Goal: Information Seeking & Learning: Learn about a topic

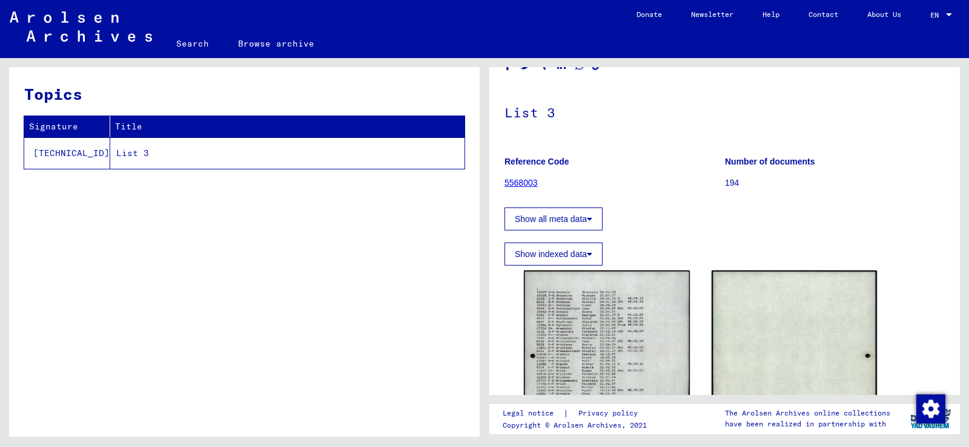
scroll to position [61, 0]
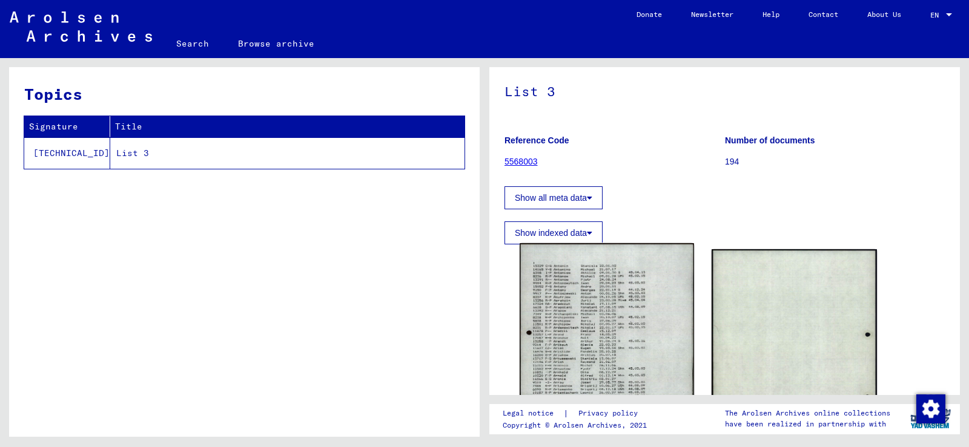
click at [590, 292] on img at bounding box center [607, 365] width 174 height 245
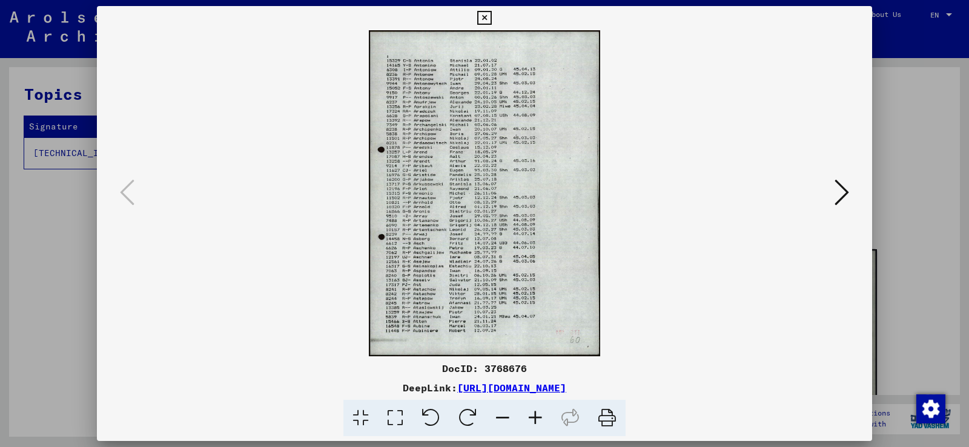
click at [536, 418] on icon at bounding box center [535, 418] width 33 height 37
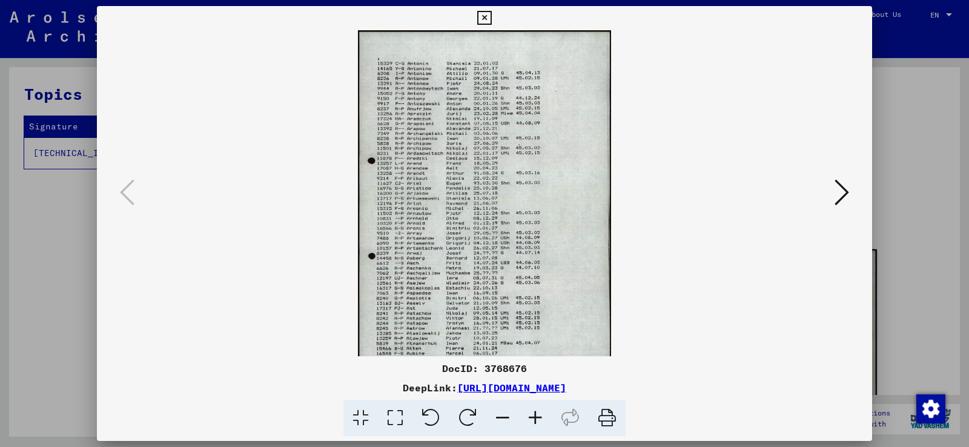
click at [536, 418] on icon at bounding box center [535, 418] width 33 height 37
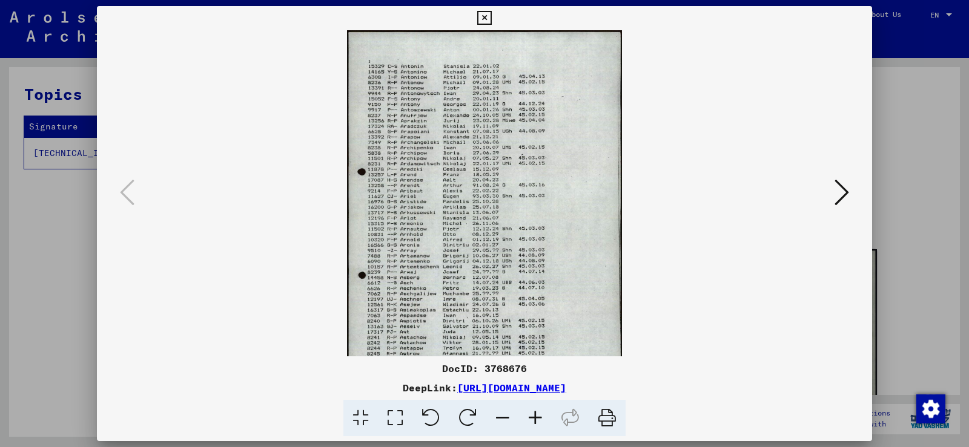
click at [536, 418] on icon at bounding box center [535, 418] width 33 height 37
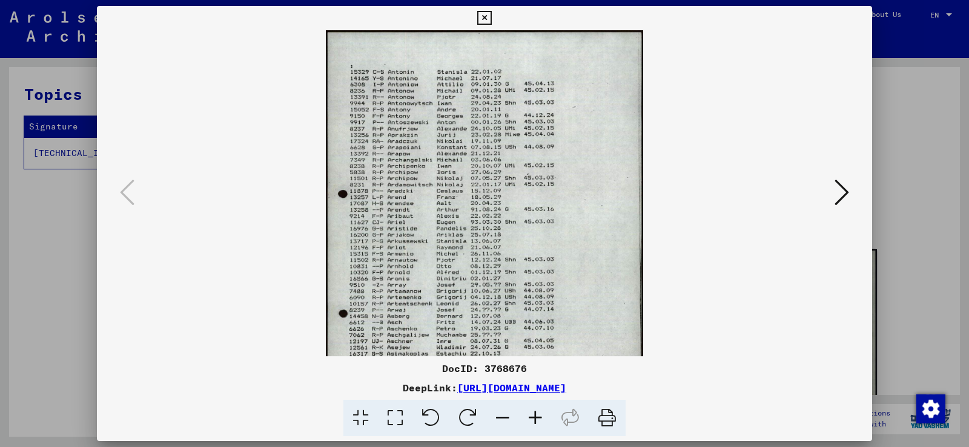
click at [537, 418] on icon at bounding box center [535, 418] width 33 height 37
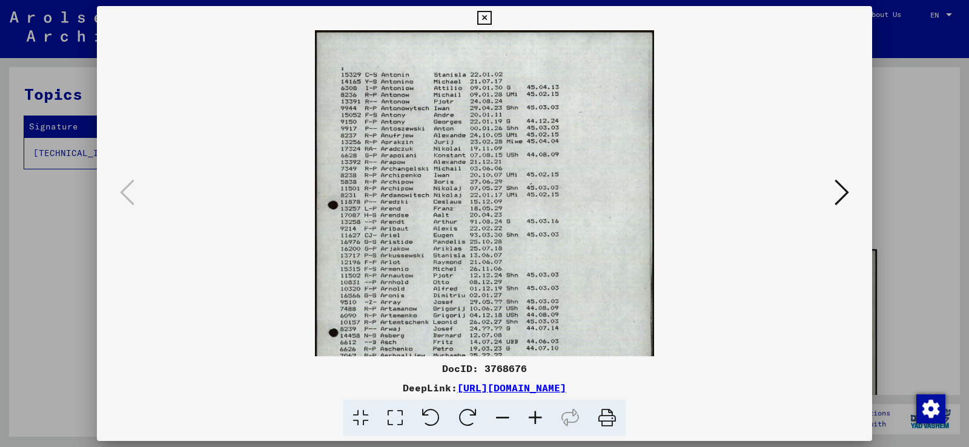
click at [543, 419] on icon at bounding box center [535, 418] width 33 height 37
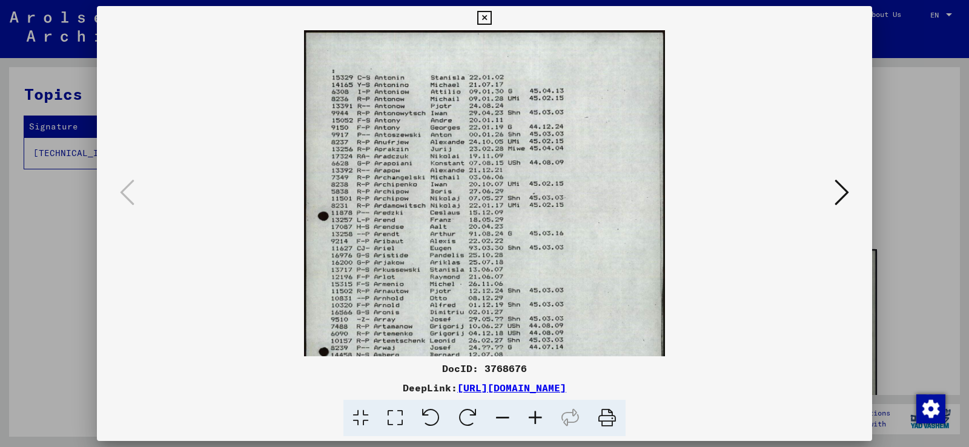
click at [543, 419] on icon at bounding box center [535, 418] width 33 height 37
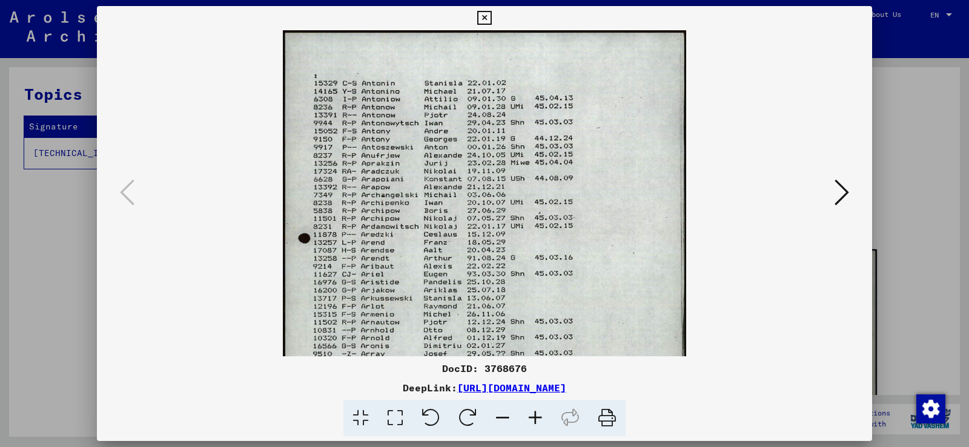
click at [543, 419] on icon at bounding box center [535, 418] width 33 height 37
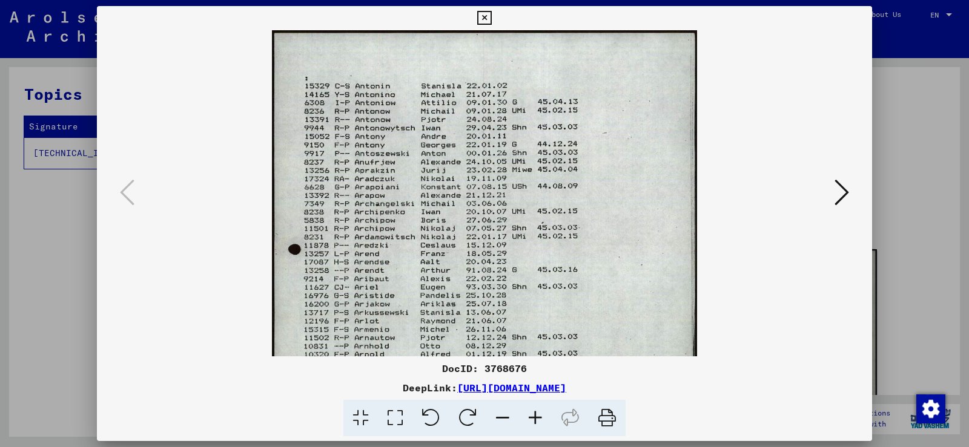
click at [543, 419] on icon at bounding box center [535, 418] width 33 height 37
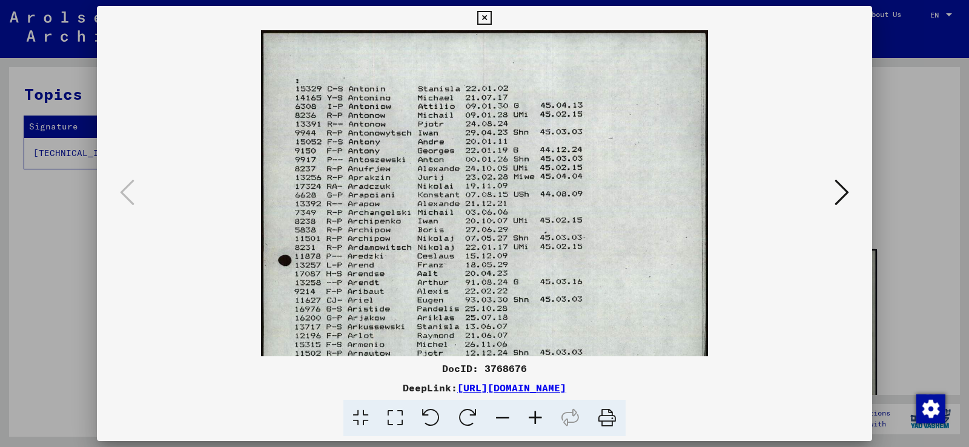
click at [544, 419] on icon at bounding box center [535, 418] width 33 height 37
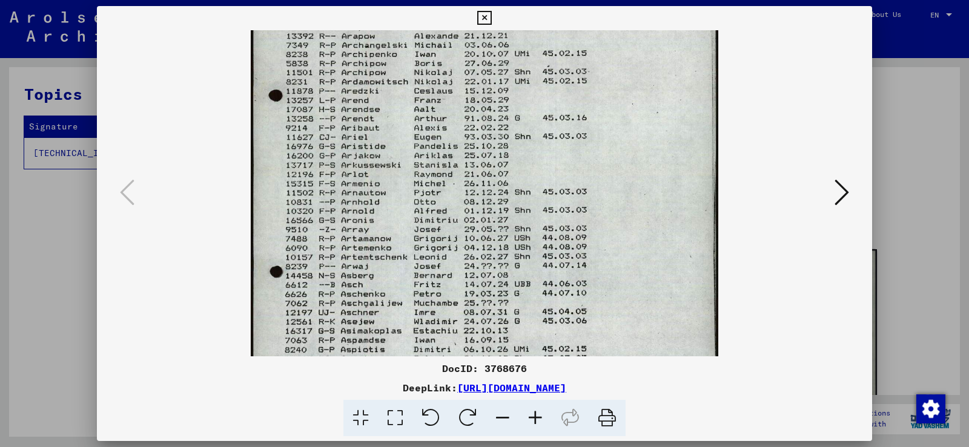
drag, startPoint x: 544, startPoint y: 266, endPoint x: 552, endPoint y: 84, distance: 182.4
click at [552, 85] on img at bounding box center [485, 183] width 468 height 659
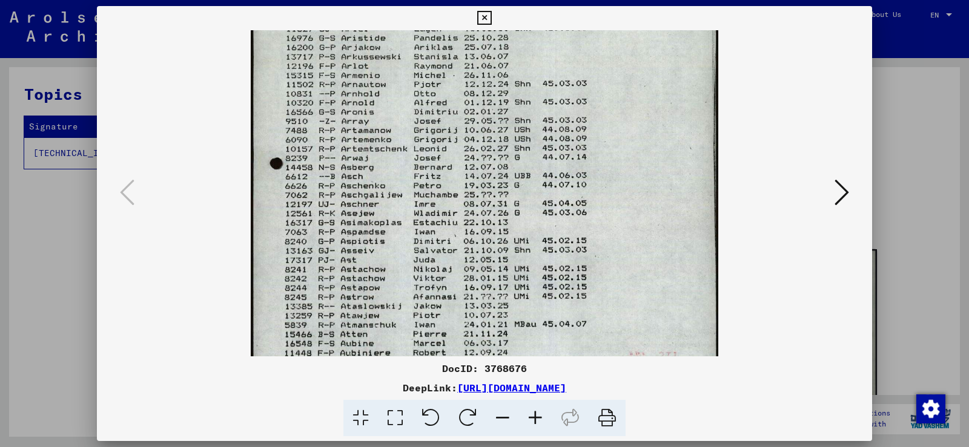
scroll to position [333, 0]
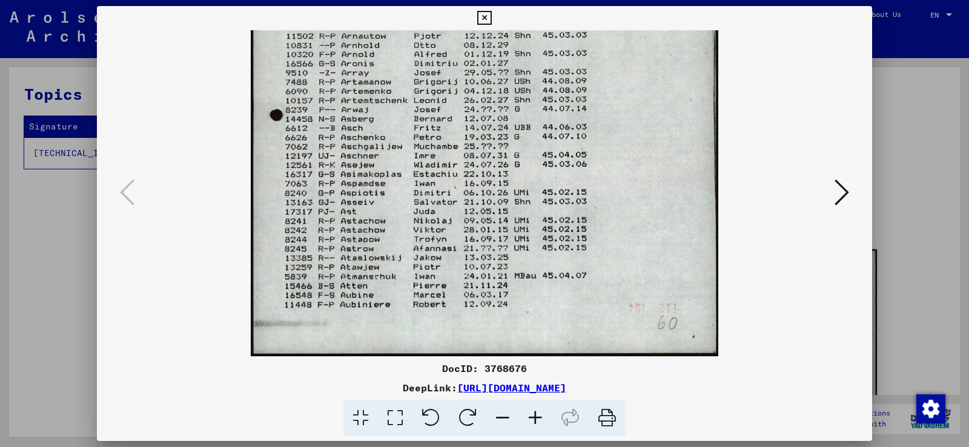
drag, startPoint x: 542, startPoint y: 260, endPoint x: 555, endPoint y: 83, distance: 177.3
click at [555, 83] on img at bounding box center [485, 26] width 468 height 659
